Goal: Transaction & Acquisition: Obtain resource

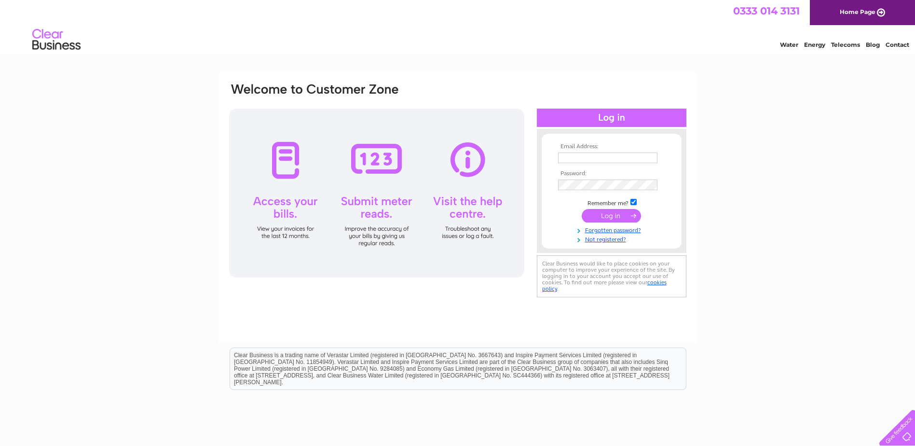
type input "accounts@planetplaycumbria.co.uk"
click at [595, 214] on input "submit" at bounding box center [611, 216] width 59 height 14
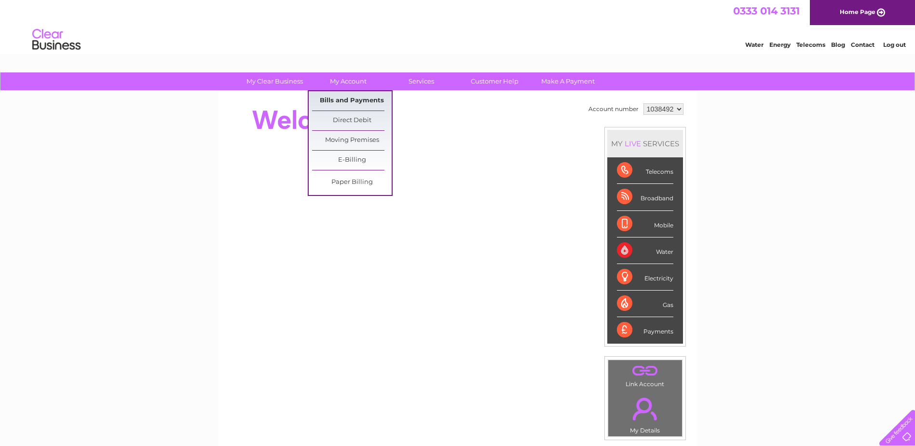
click at [345, 106] on link "Bills and Payments" at bounding box center [352, 100] width 80 height 19
click at [342, 103] on link "Bills and Payments" at bounding box center [352, 100] width 80 height 19
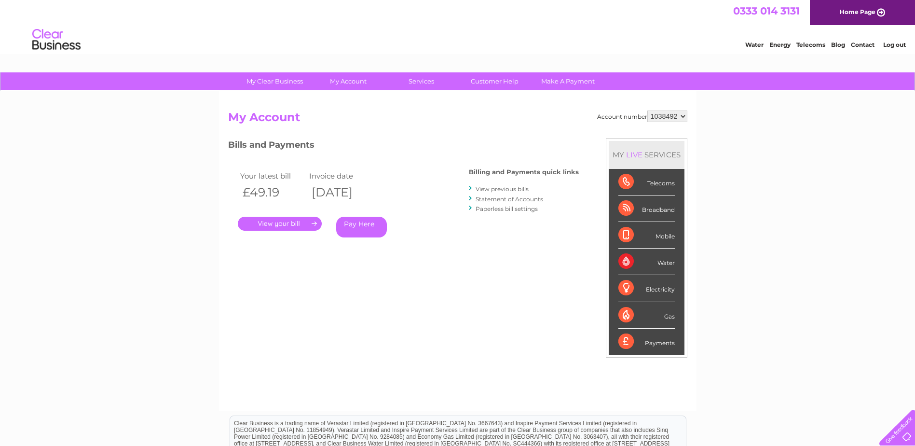
click at [271, 223] on link "." at bounding box center [280, 224] width 84 height 14
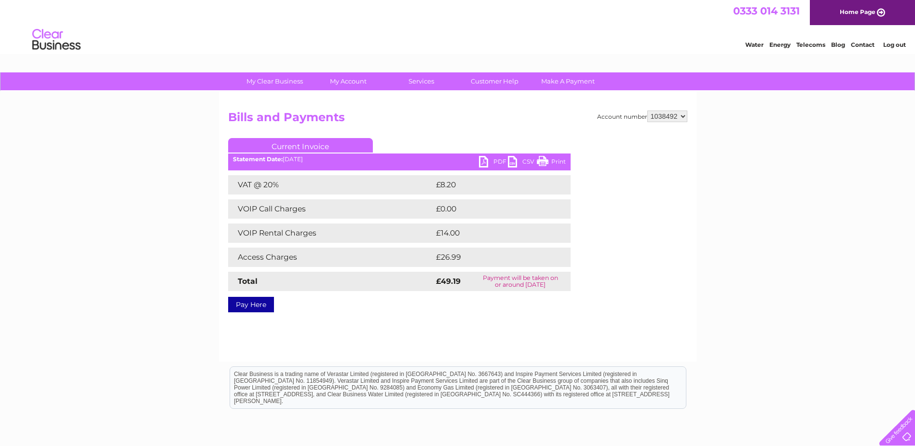
click at [498, 160] on link "PDF" at bounding box center [493, 163] width 29 height 14
click at [483, 160] on link "PDF" at bounding box center [493, 163] width 29 height 14
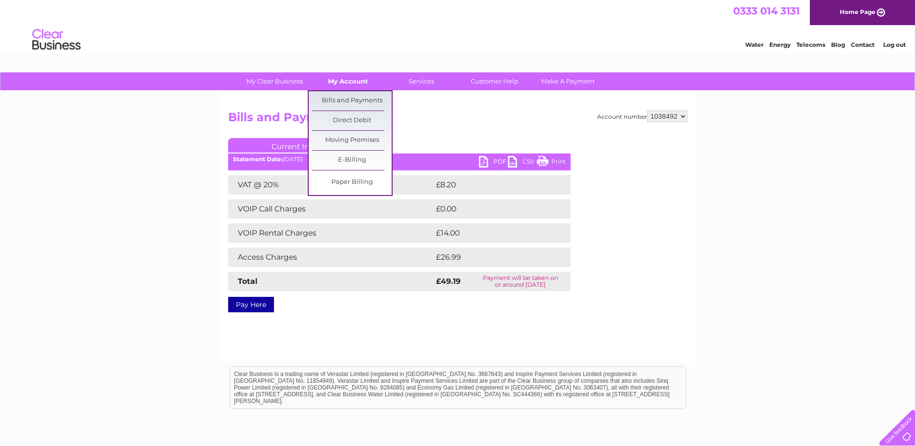
click at [341, 82] on link "My Account" at bounding box center [348, 81] width 80 height 18
click at [333, 104] on link "Bills and Payments" at bounding box center [352, 100] width 80 height 19
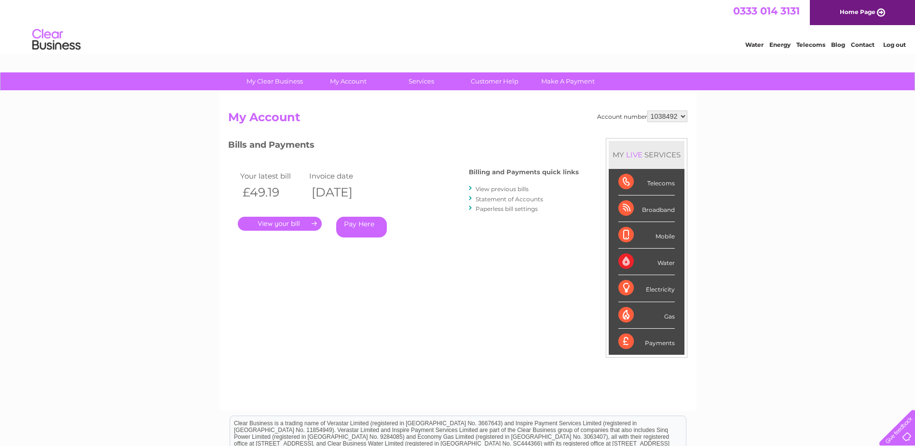
click at [492, 187] on link "View previous bills" at bounding box center [502, 188] width 53 height 7
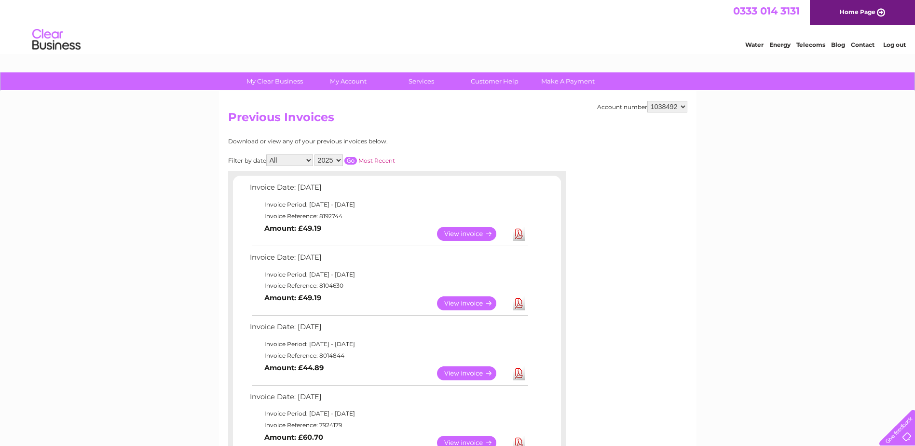
click at [456, 300] on link "View" at bounding box center [472, 303] width 71 height 14
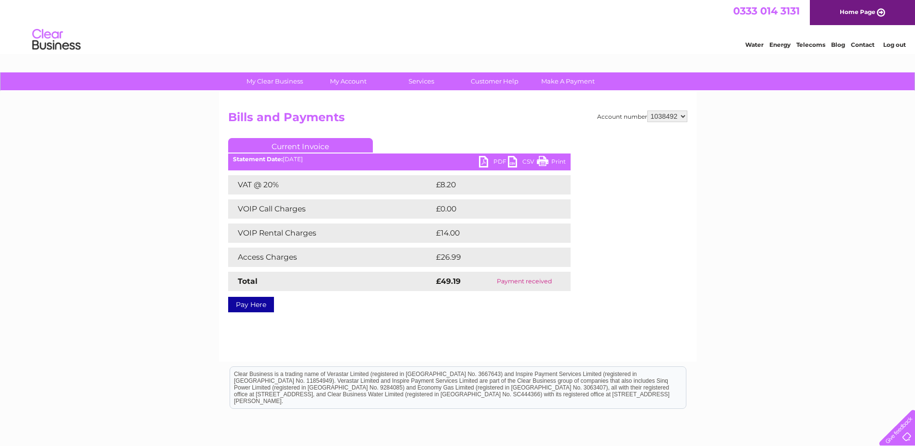
click at [484, 166] on link "PDF" at bounding box center [493, 163] width 29 height 14
